Goal: Use online tool/utility: Utilize a website feature to perform a specific function

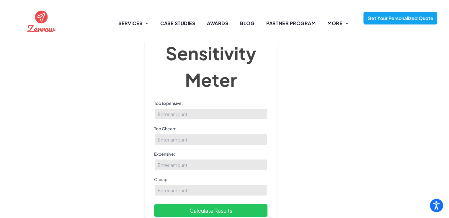
scroll to position [27, 0]
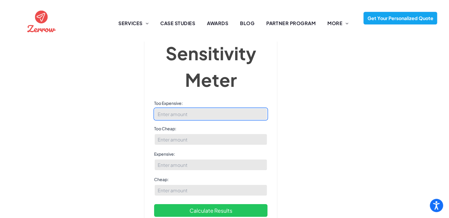
click at [250, 108] on input "Too Expensive:" at bounding box center [210, 114] width 113 height 12
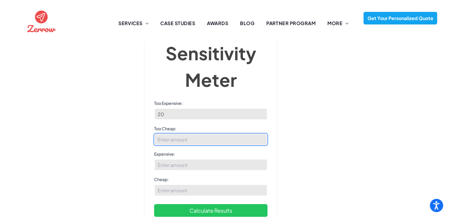
click at [241, 133] on input "Too Cheap:" at bounding box center [210, 139] width 113 height 12
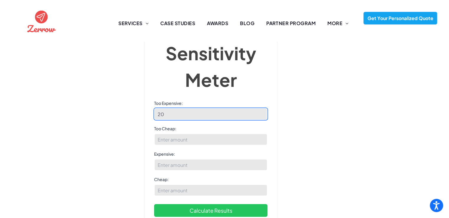
click at [204, 108] on input "20" at bounding box center [210, 114] width 113 height 12
type input "2"
type input "100"
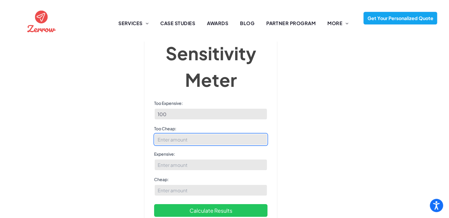
click at [189, 133] on input "Too Cheap:" at bounding box center [210, 139] width 113 height 12
type input "20"
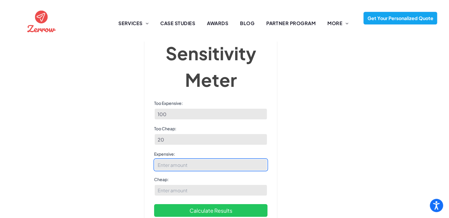
click at [186, 159] on input "Expensive:" at bounding box center [210, 165] width 113 height 12
type input "1"
type input "70"
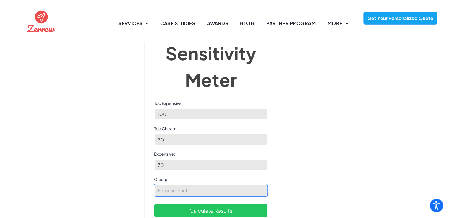
click at [184, 184] on input "Cheap:" at bounding box center [210, 190] width 113 height 12
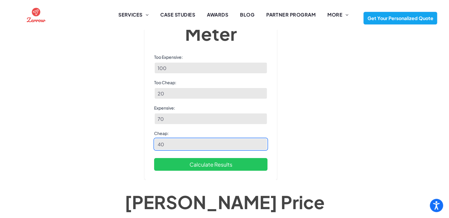
scroll to position [85, 0]
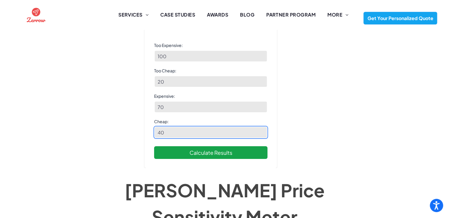
type input "40"
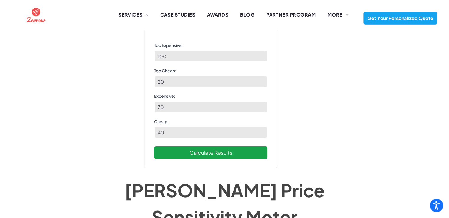
click at [208, 146] on button "Calculate Results" at bounding box center [210, 152] width 113 height 13
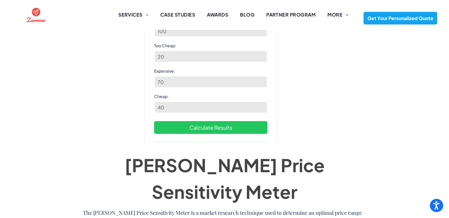
scroll to position [127, 0]
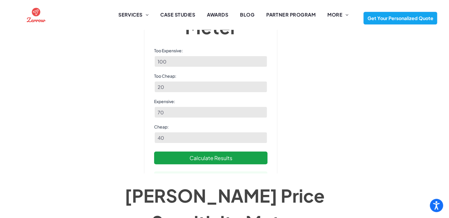
click at [241, 162] on button "Calculate Results" at bounding box center [210, 157] width 113 height 13
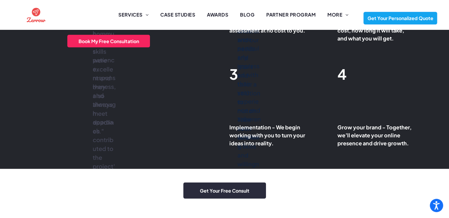
scroll to position [1230, 0]
